Goal: Information Seeking & Learning: Learn about a topic

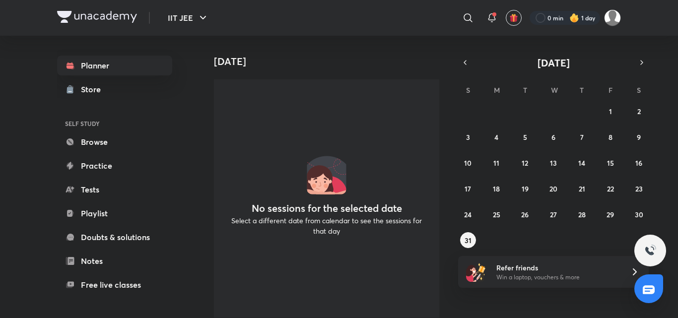
click at [94, 129] on h6 "SELF STUDY" at bounding box center [114, 123] width 115 height 17
click at [98, 149] on link "Browse" at bounding box center [114, 142] width 115 height 20
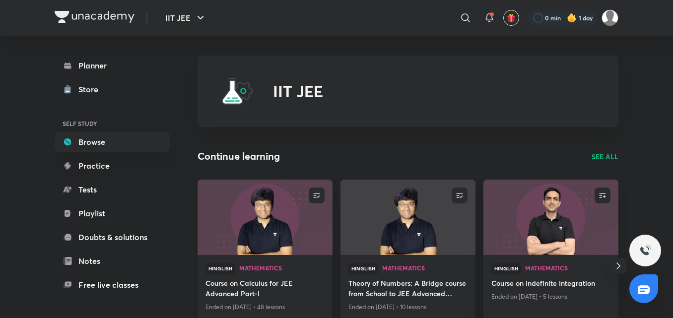
click at [240, 285] on h4 "Course on Calculus for JEE Advanced Part-I" at bounding box center [264, 289] width 119 height 23
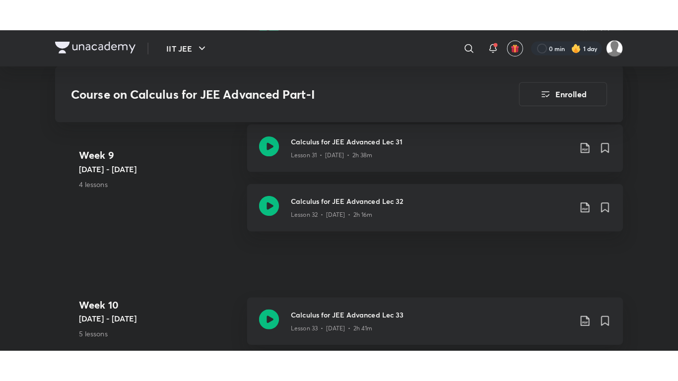
scroll to position [2791, 0]
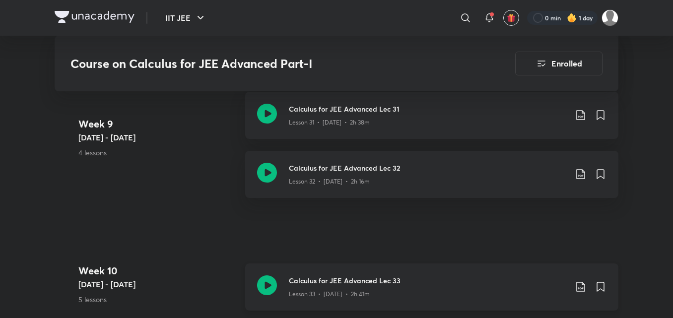
click at [302, 283] on h3 "Calculus for JEE Advanced Lec 33" at bounding box center [428, 280] width 278 height 10
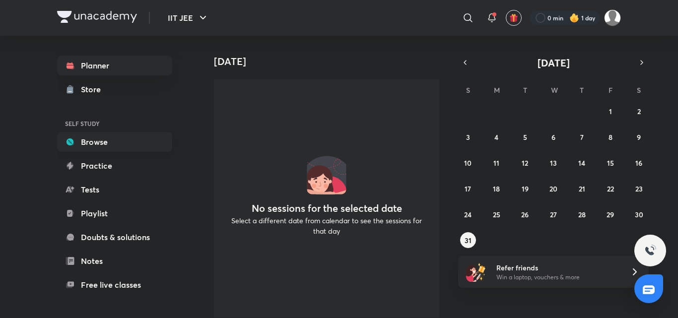
click at [102, 138] on link "Browse" at bounding box center [114, 142] width 115 height 20
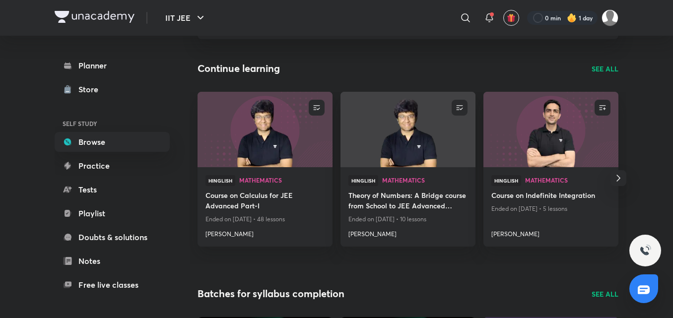
scroll to position [115, 0]
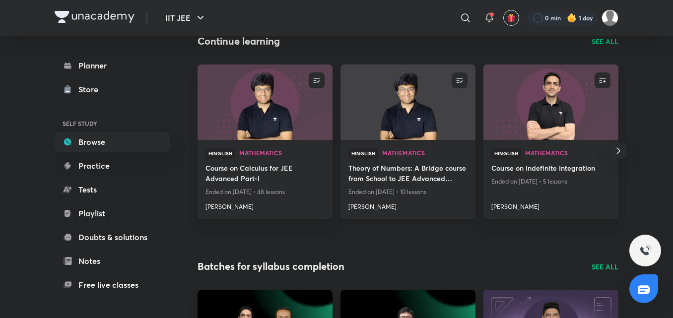
click at [417, 179] on h4 "Theory of Numbers: A Bridge course from School to JEE Advanced Mathematics" at bounding box center [407, 174] width 119 height 23
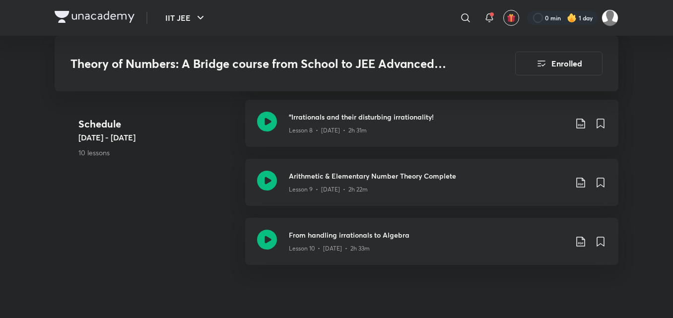
scroll to position [995, 0]
